Goal: Find specific page/section: Find specific page/section

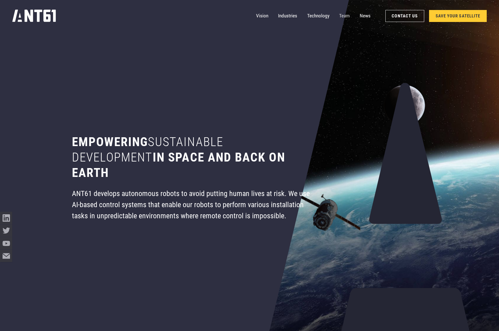
click at [341, 15] on link "Team" at bounding box center [344, 16] width 11 height 12
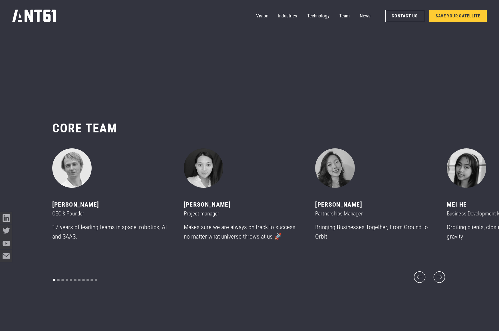
scroll to position [3938, 0]
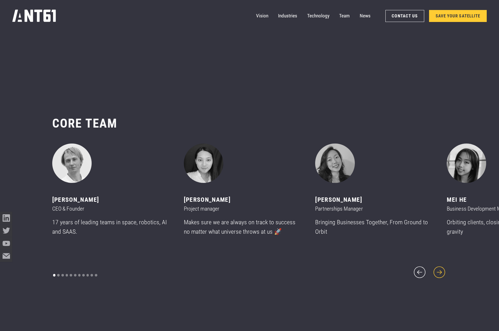
click at [445, 266] on icon "next slide" at bounding box center [439, 272] width 12 height 12
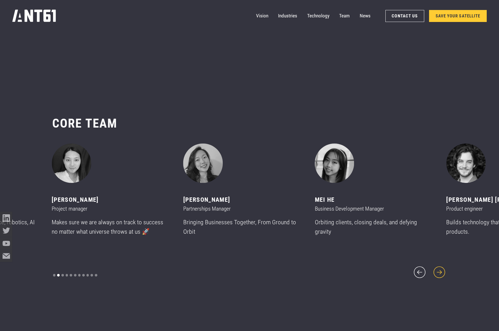
click at [445, 266] on icon "next slide" at bounding box center [439, 272] width 12 height 12
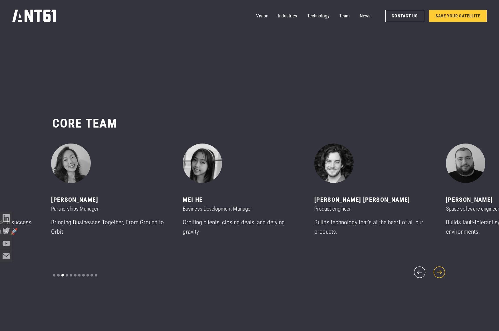
click at [445, 266] on icon "next slide" at bounding box center [439, 272] width 12 height 12
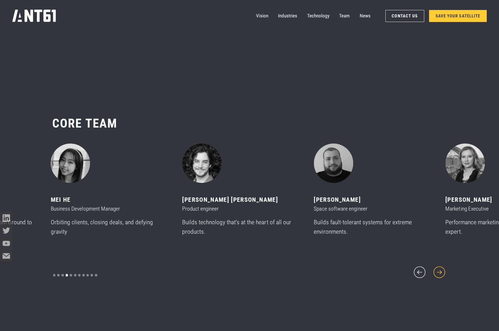
click at [445, 266] on icon "next slide" at bounding box center [439, 272] width 12 height 12
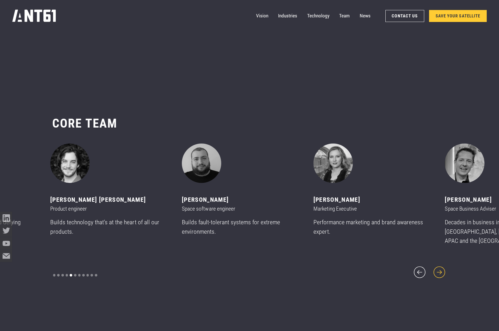
click at [445, 266] on icon "next slide" at bounding box center [439, 272] width 12 height 12
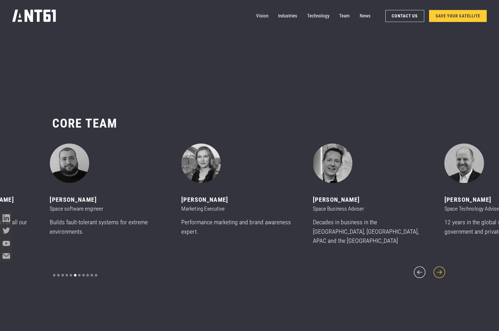
click at [445, 266] on icon "next slide" at bounding box center [439, 272] width 12 height 12
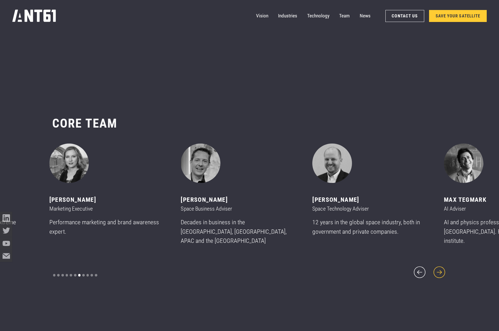
click at [445, 266] on icon "next slide" at bounding box center [439, 272] width 12 height 12
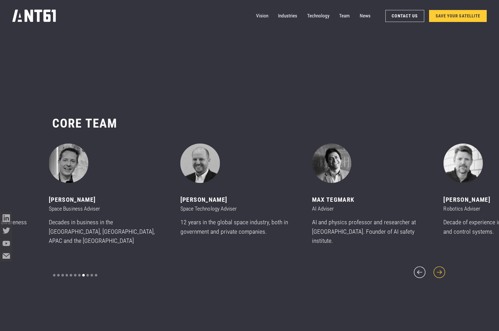
click at [445, 266] on icon "next slide" at bounding box center [439, 272] width 12 height 12
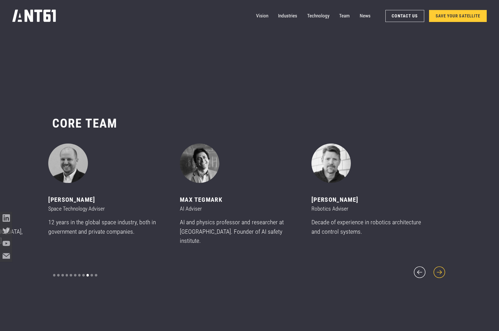
click at [445, 266] on icon "next slide" at bounding box center [439, 272] width 12 height 12
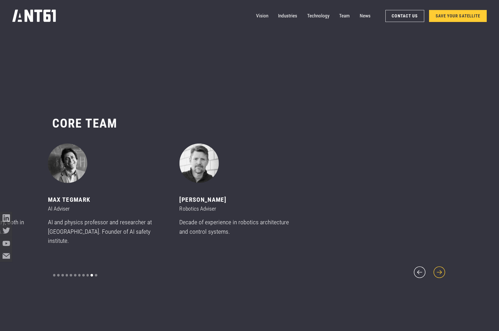
click at [445, 266] on icon "next slide" at bounding box center [439, 272] width 12 height 12
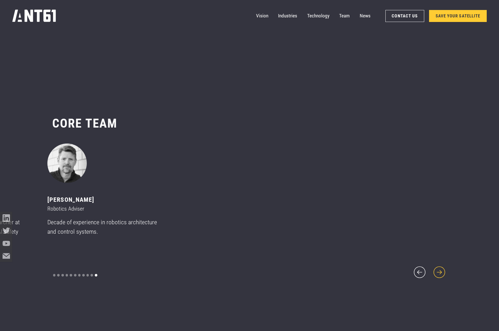
click at [445, 266] on icon "next slide" at bounding box center [439, 272] width 12 height 12
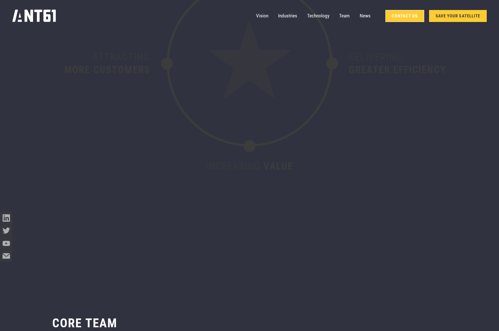
click at [396, 19] on link "Contact Us" at bounding box center [404, 16] width 39 height 12
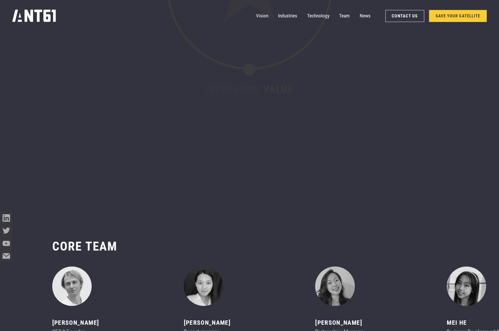
scroll to position [3777, 0]
